Goal: Find specific page/section: Find specific page/section

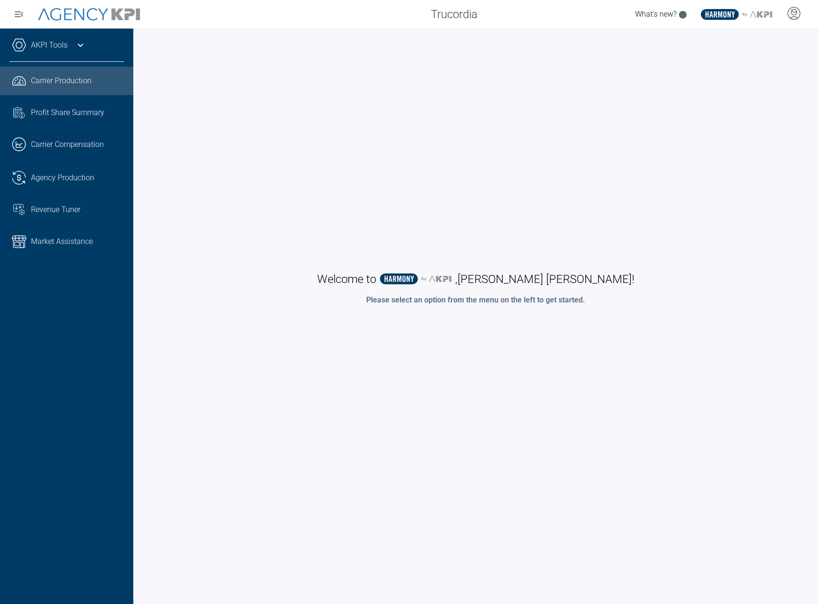
click at [70, 80] on span "Carrier Production" at bounding box center [61, 80] width 60 height 11
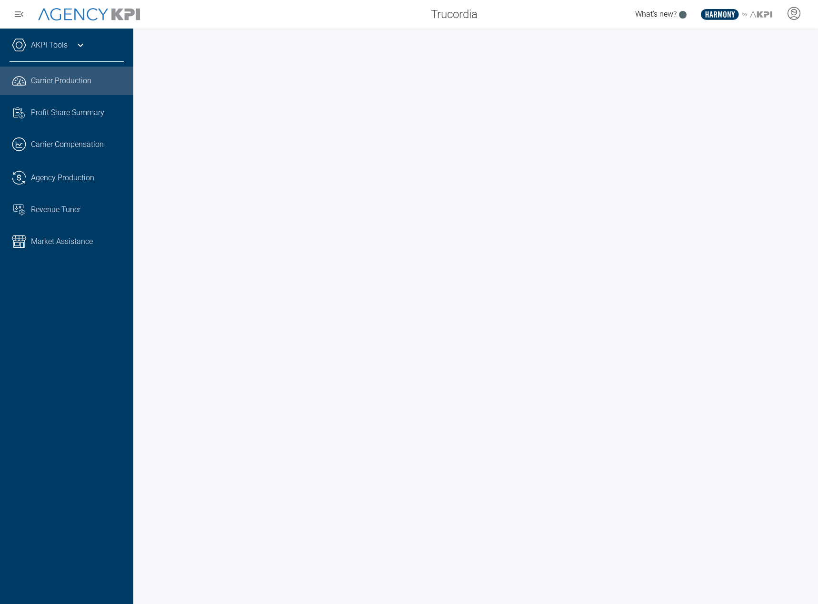
click at [51, 361] on div "AKPI Tools AMS Data Upload Carrier Mapping Core Production Data Upload Agency C…" at bounding box center [66, 317] width 133 height 576
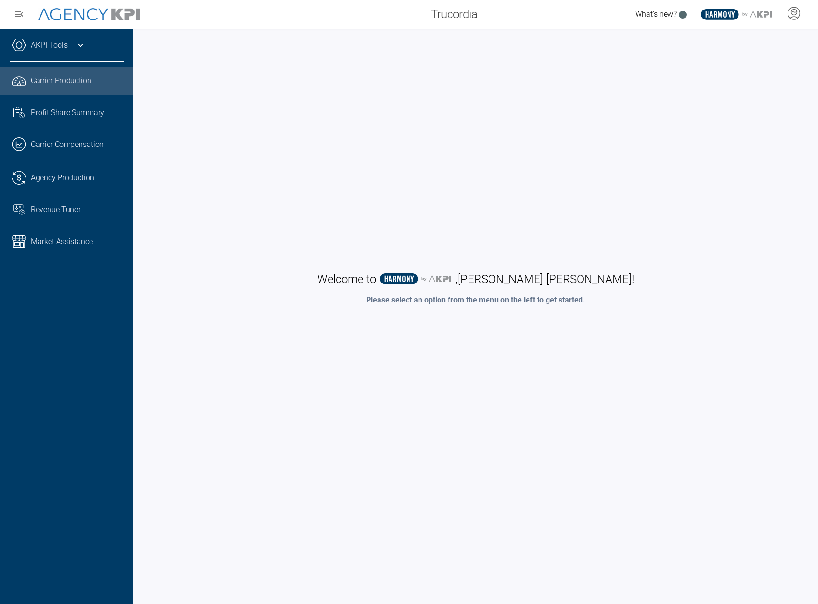
click at [48, 80] on span "Carrier Production" at bounding box center [61, 80] width 60 height 11
click at [37, 69] on link ".cls-1{fill:none;stroke:#221f20;stroke-linecap:round;stroke-linejoin:round;stro…" at bounding box center [66, 81] width 133 height 29
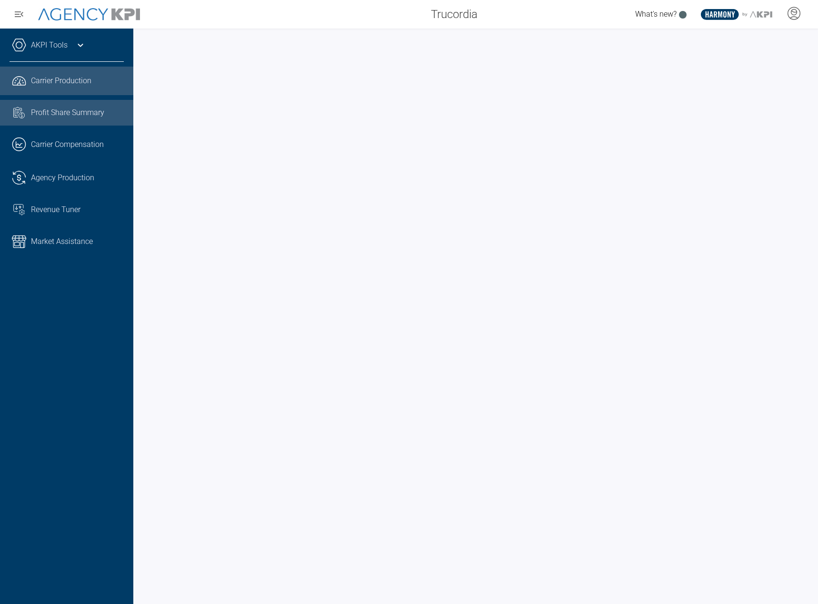
click at [69, 119] on link "Task List Cash Streamline Icon: https://streamlinehq.com Profit Share Summary" at bounding box center [66, 113] width 133 height 26
click at [403, 22] on div "Trucordia" at bounding box center [317, 14] width 333 height 19
